Goal: Task Accomplishment & Management: Manage account settings

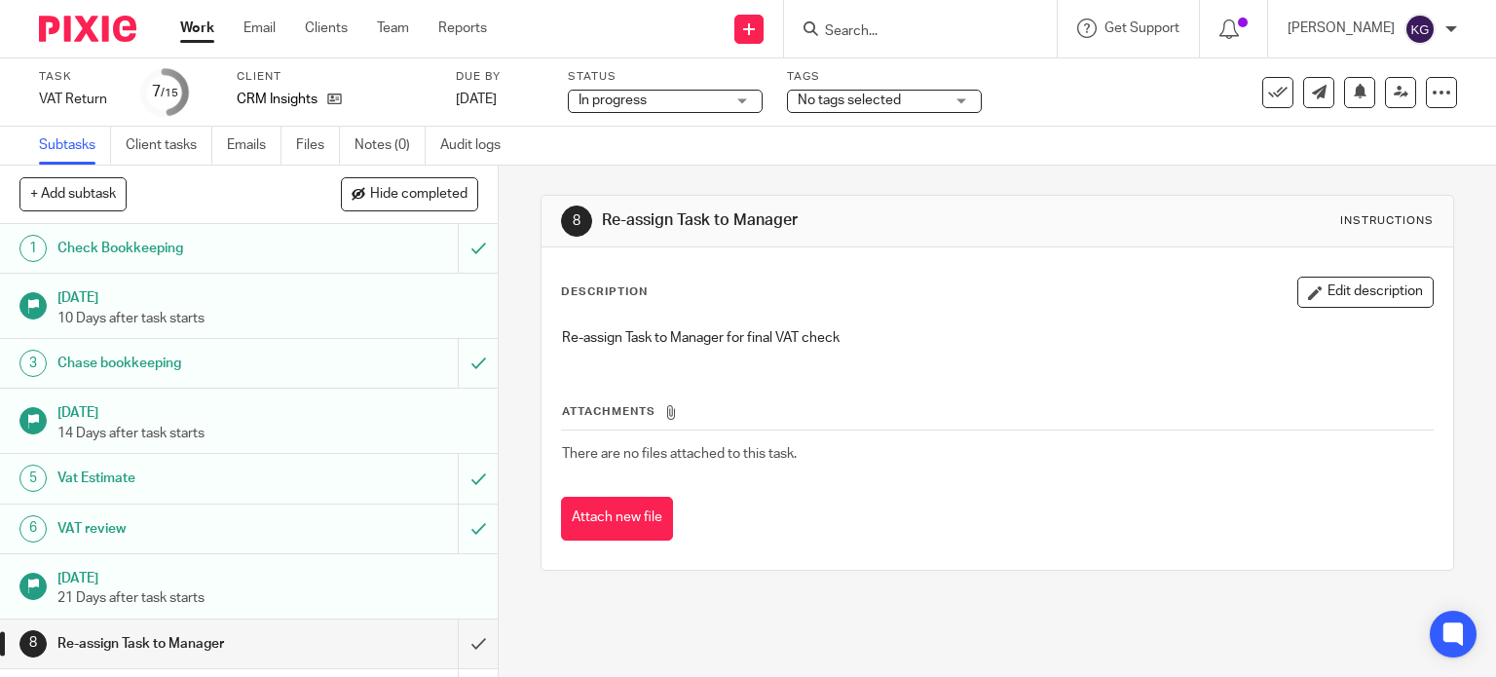
click at [176, 22] on div "Work Email Clients Team Reports Work Email Clients Team Reports Settings" at bounding box center [338, 28] width 355 height 57
click at [168, 11] on div "Work Email Clients Team Reports Work Email Clients Team Reports Settings" at bounding box center [338, 28] width 355 height 57
click at [212, 37] on link "Work" at bounding box center [197, 28] width 34 height 19
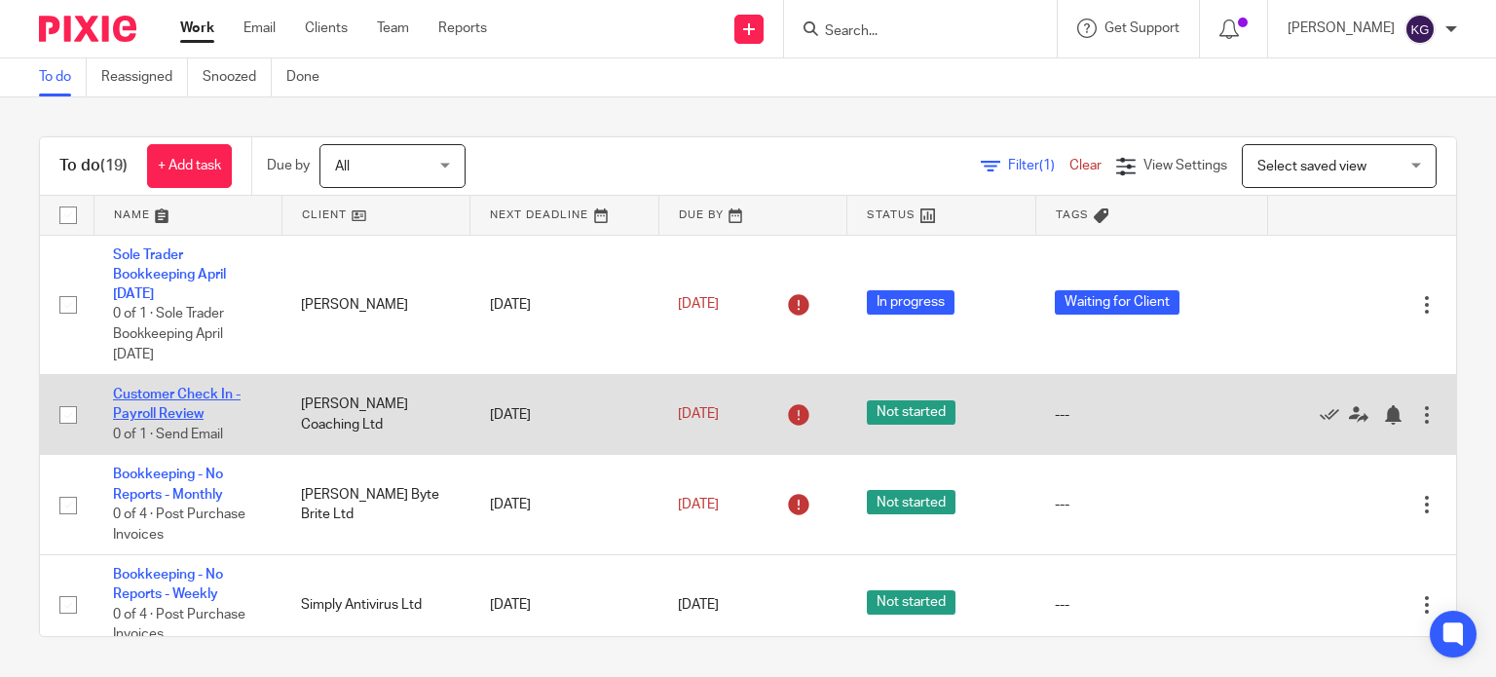
click at [181, 397] on link "Customer Check In - Payroll Review" at bounding box center [177, 404] width 128 height 33
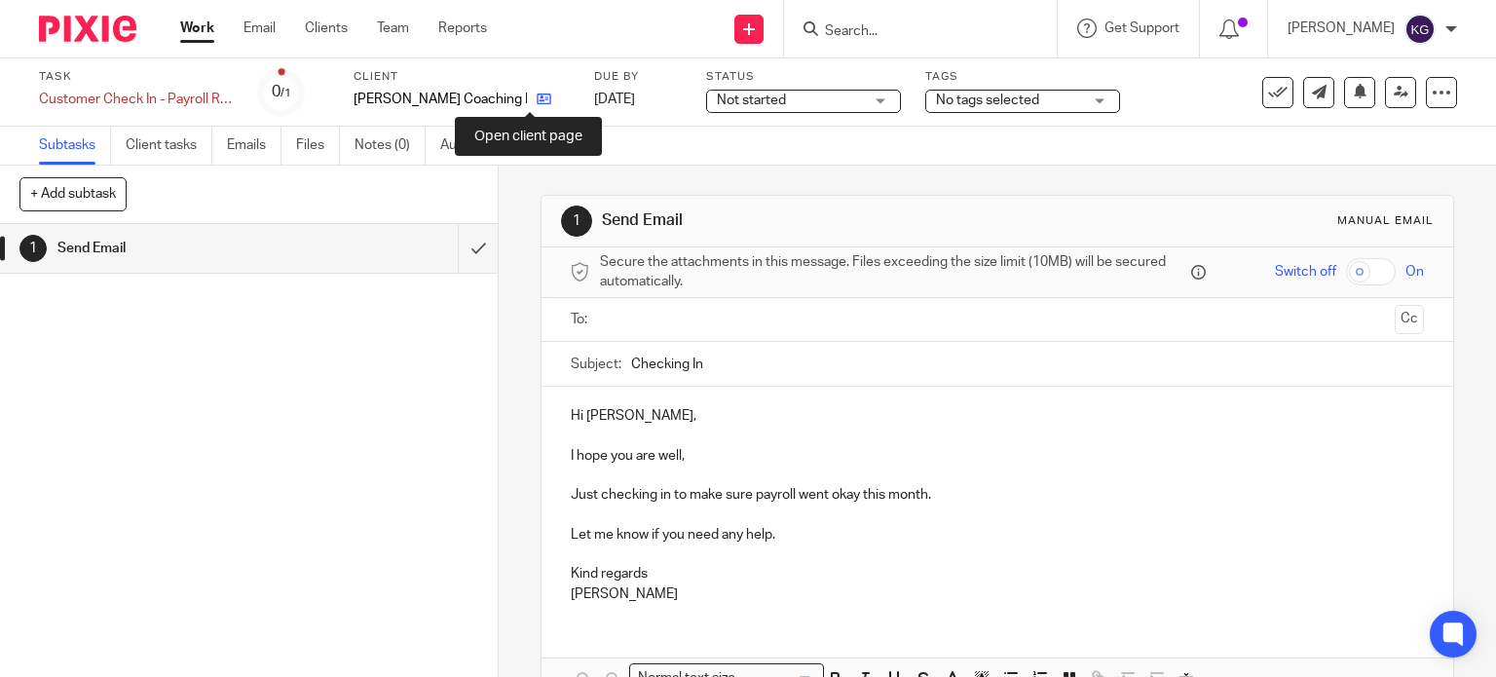
click at [537, 96] on icon at bounding box center [544, 99] width 15 height 15
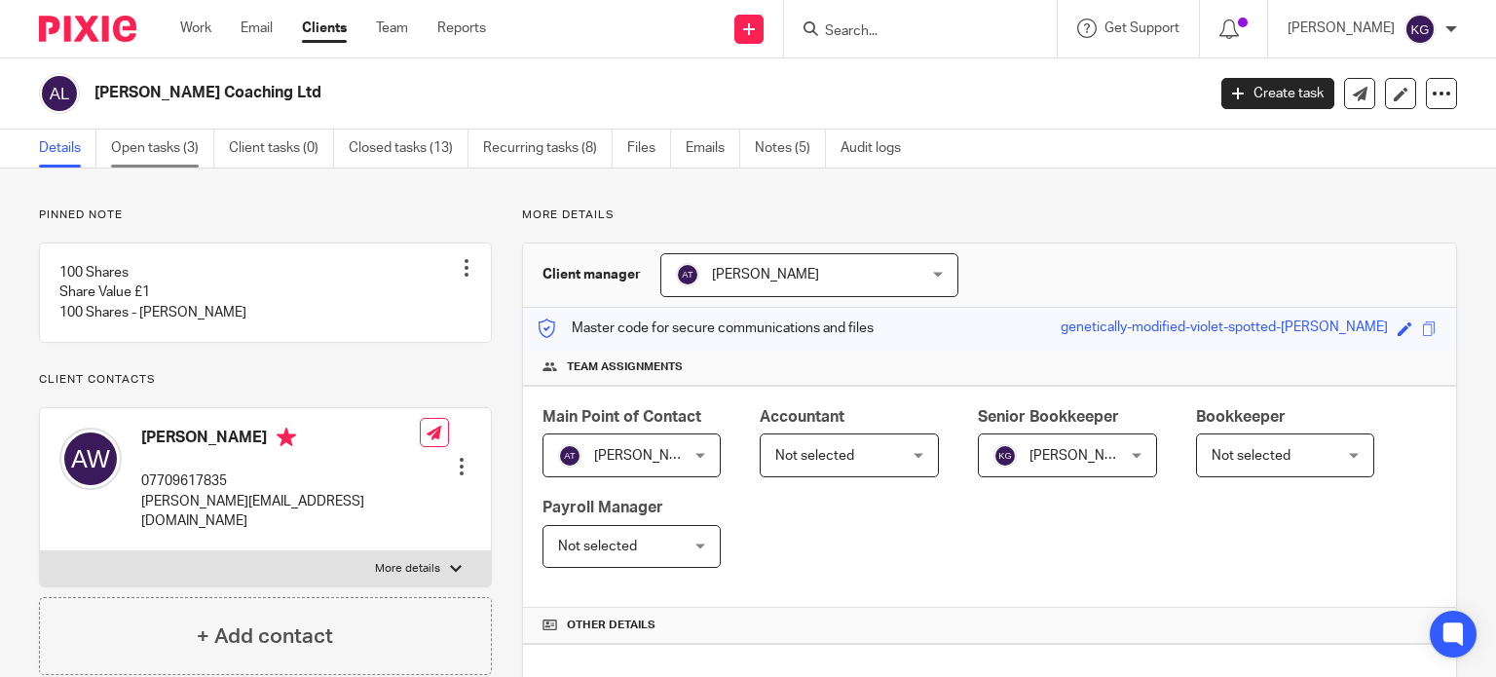
click at [173, 147] on link "Open tasks (3)" at bounding box center [162, 149] width 103 height 38
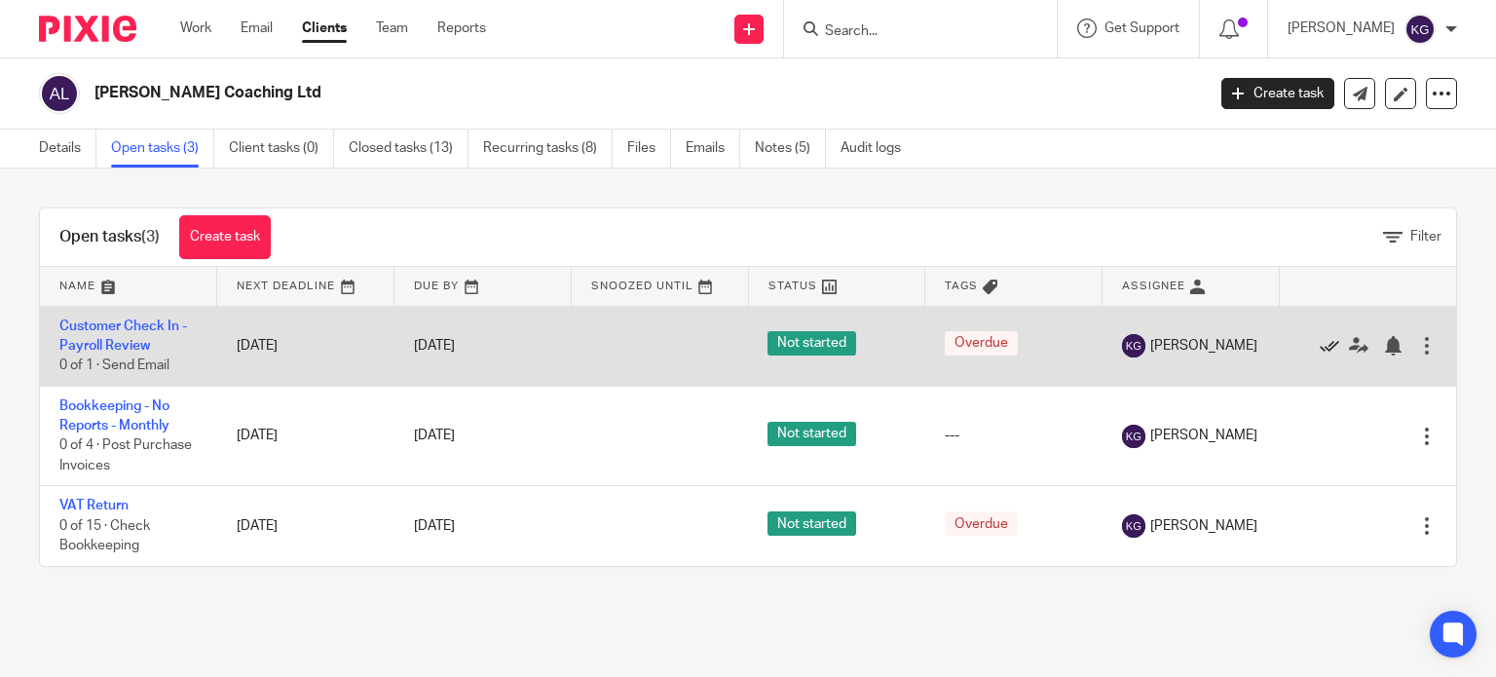
click at [1319, 343] on icon at bounding box center [1328, 345] width 19 height 19
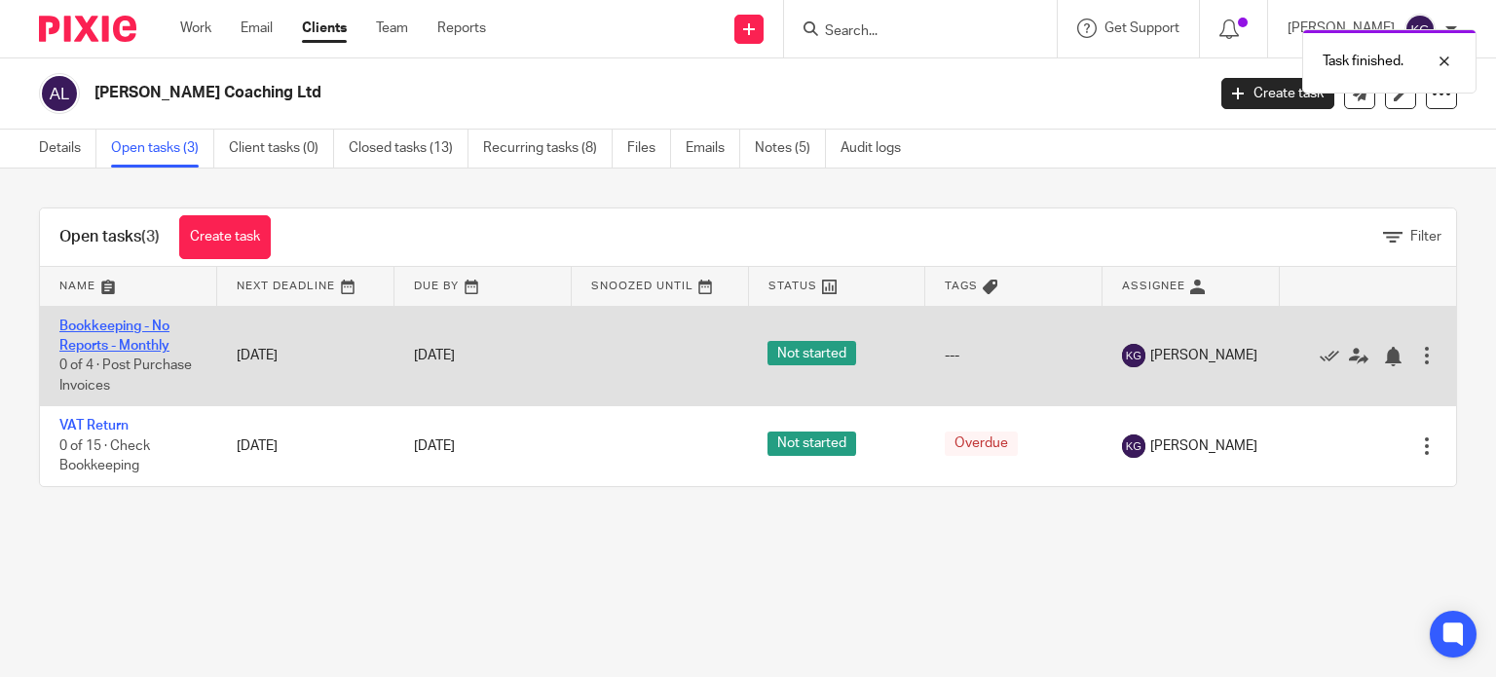
drag, startPoint x: 110, startPoint y: 345, endPoint x: 154, endPoint y: 340, distance: 44.1
click at [110, 344] on link "Bookkeeping - No Reports - Monthly" at bounding box center [114, 335] width 110 height 33
